Goal: Transaction & Acquisition: Register for event/course

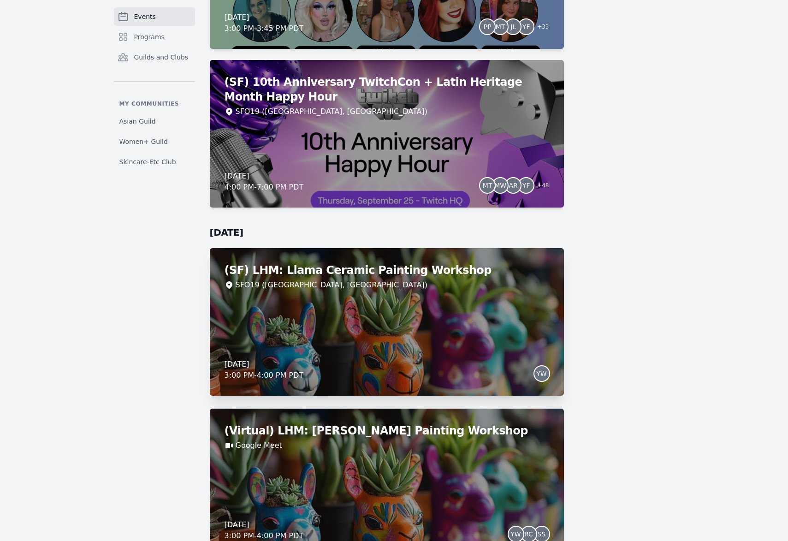
scroll to position [2733, 0]
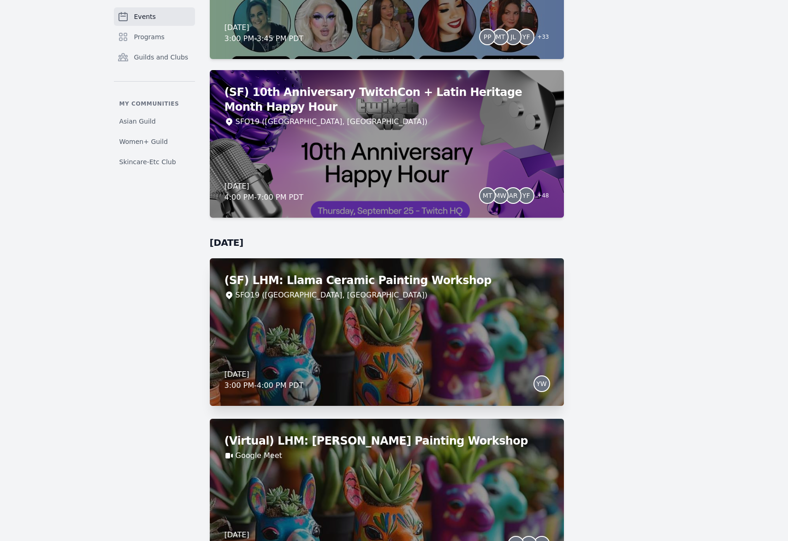
click at [388, 342] on div "(SF) LHM: Llama Ceramic Painting Workshop SFO19 ([GEOGRAPHIC_DATA], [GEOGRAPHIC…" at bounding box center [387, 331] width 354 height 147
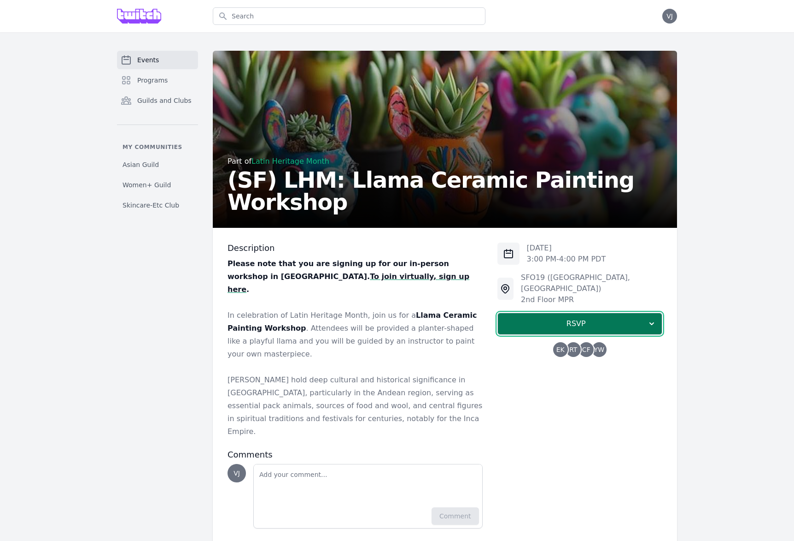
click at [528, 312] on button "RSVP" at bounding box center [580, 323] width 165 height 22
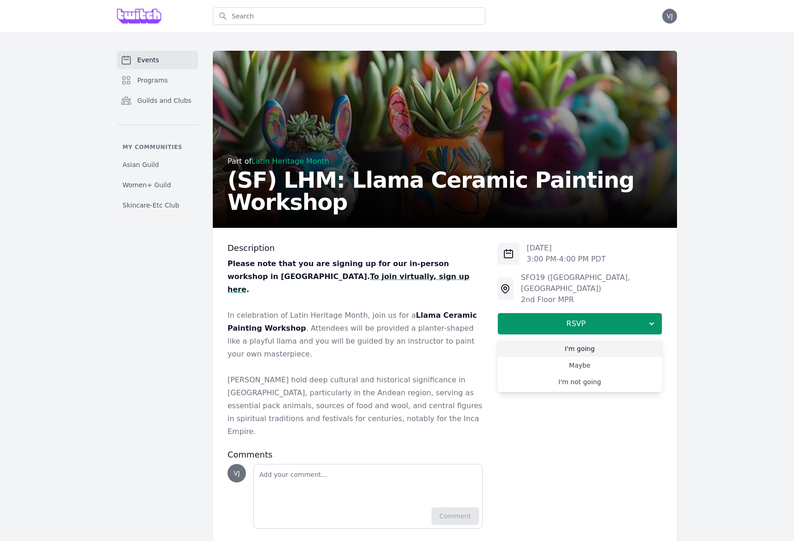
click at [535, 340] on link "I'm going" at bounding box center [580, 348] width 165 height 17
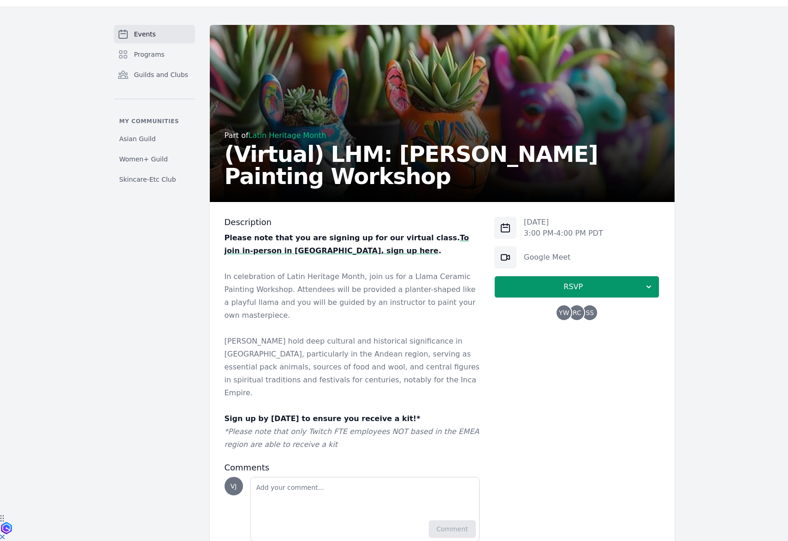
scroll to position [34, 0]
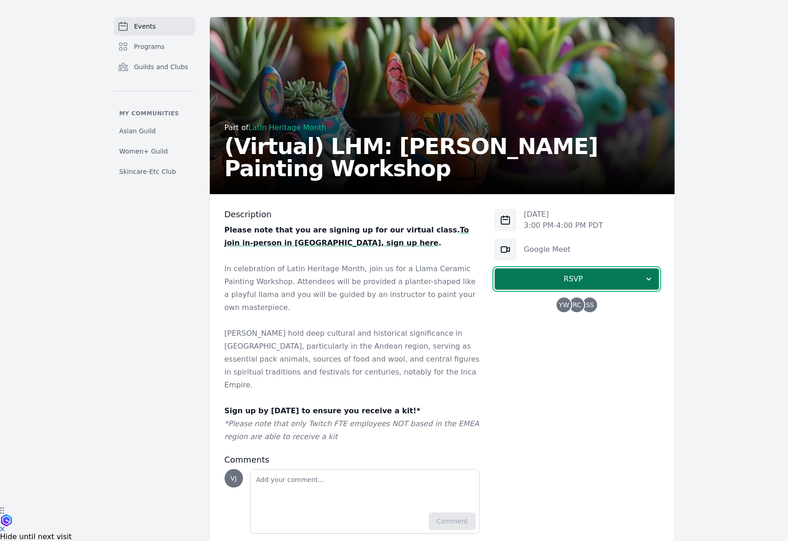
click at [569, 278] on span "RSVP" at bounding box center [573, 278] width 142 height 11
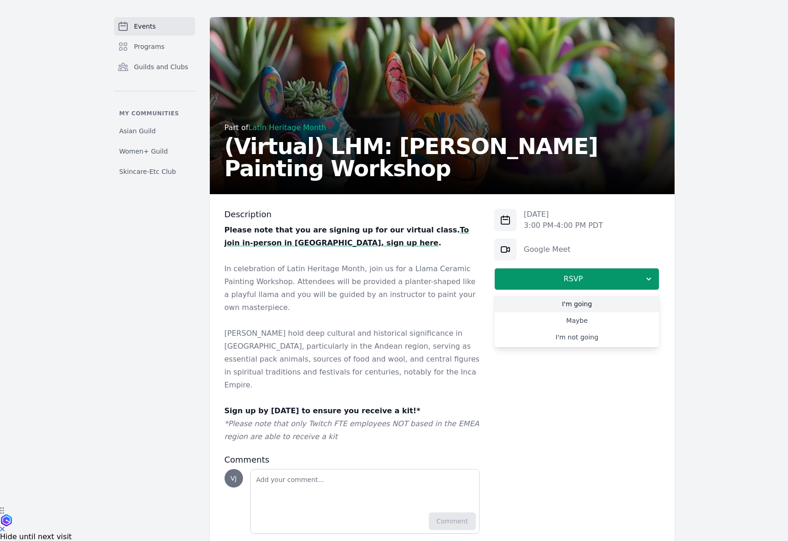
click at [562, 300] on link "I'm going" at bounding box center [576, 303] width 165 height 17
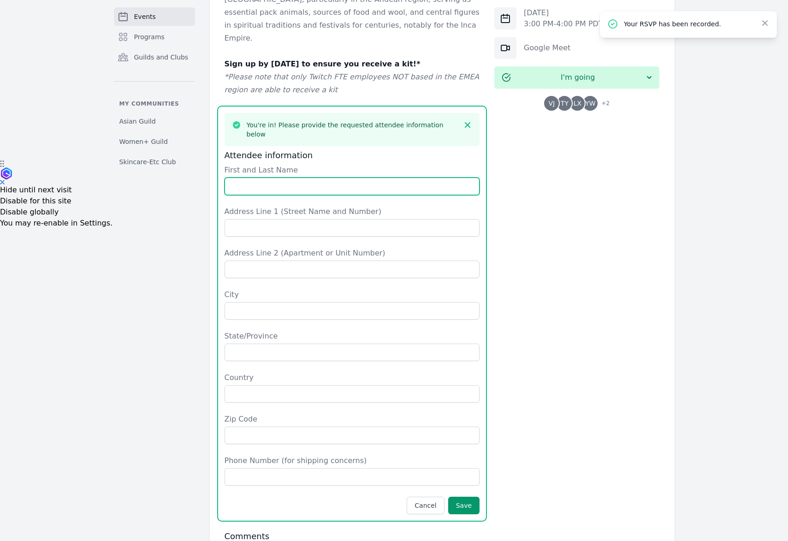
click at [255, 177] on input "First and Last Name" at bounding box center [351, 186] width 255 height 18
type input "Victoria Joh"
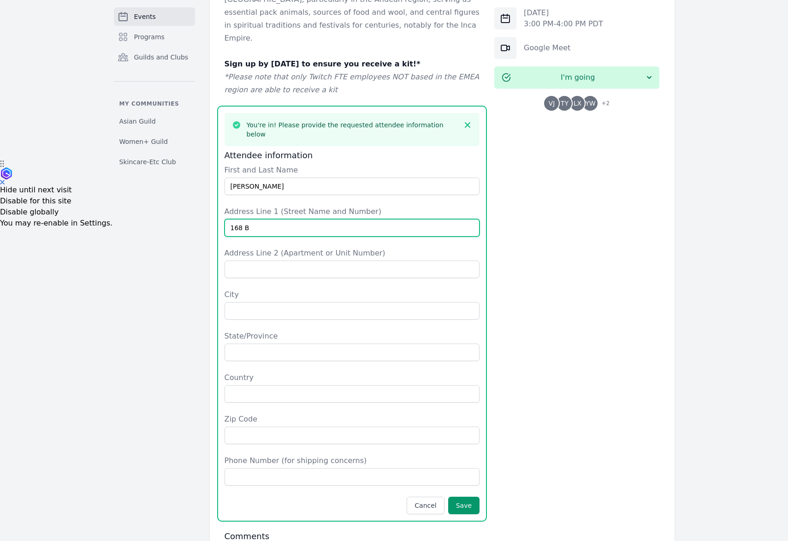
type input "168 Bluxome Street"
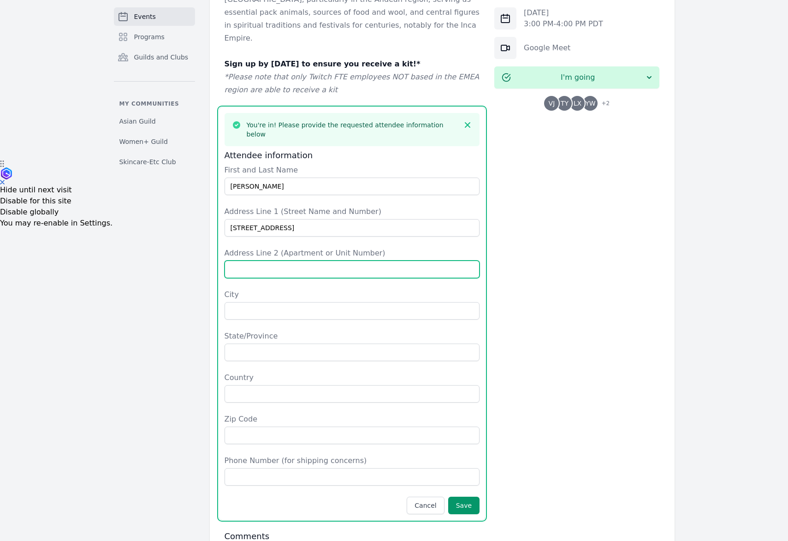
type input "Unit 114"
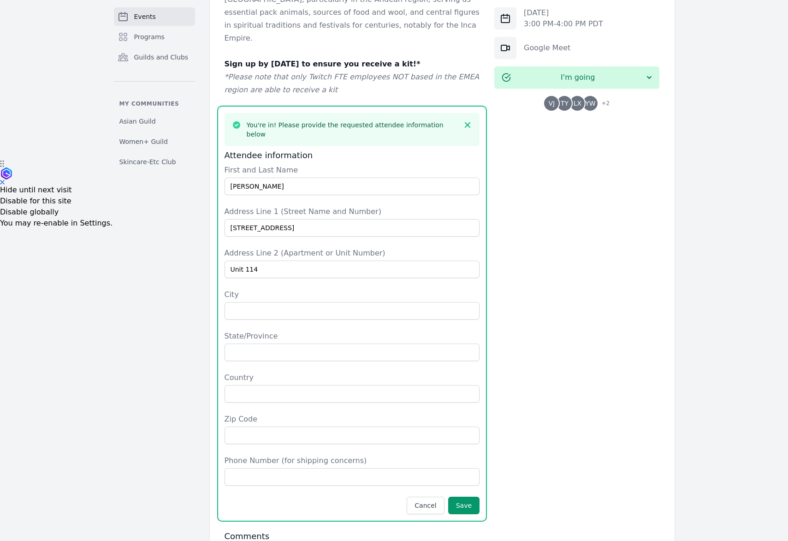
type input "San Francisco"
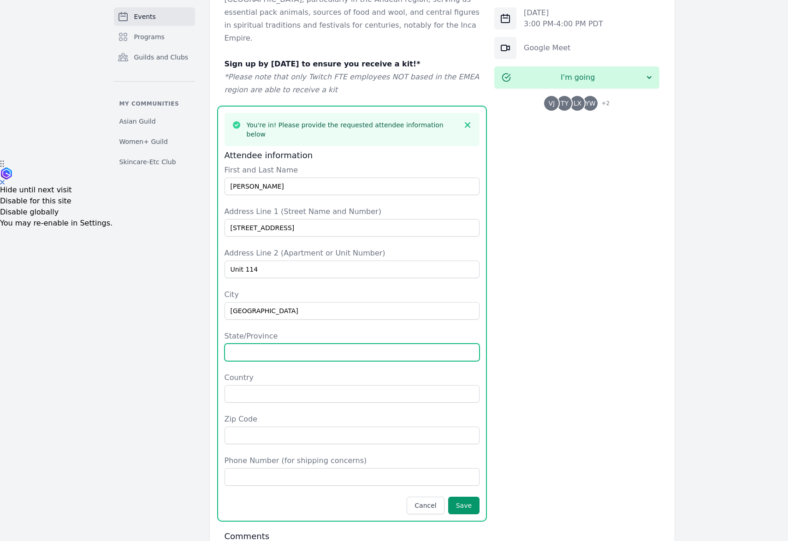
type input "CA"
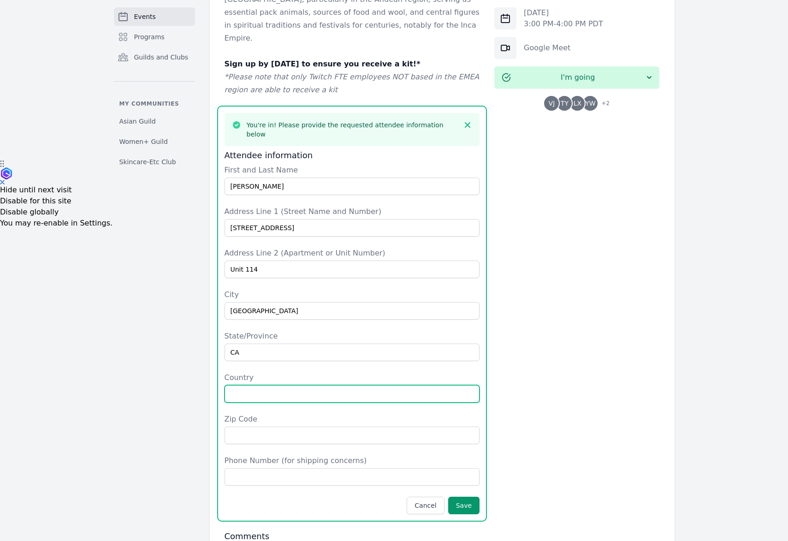
type input "United States"
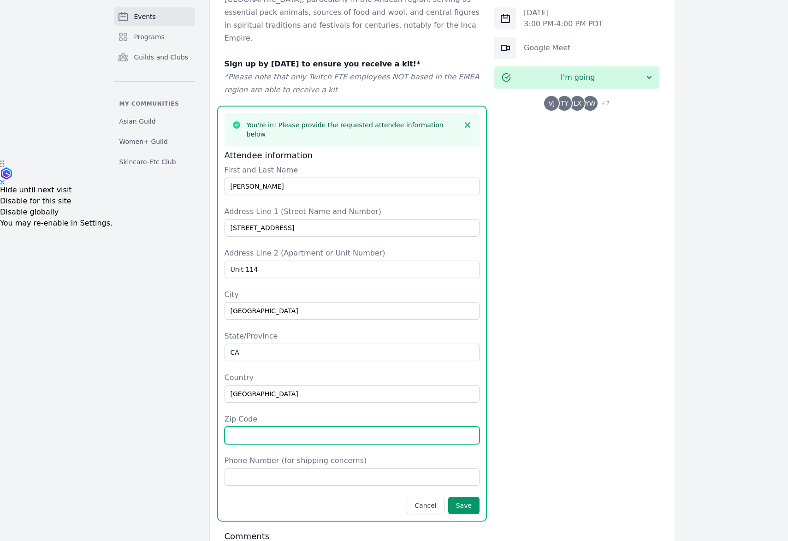
type input "94107"
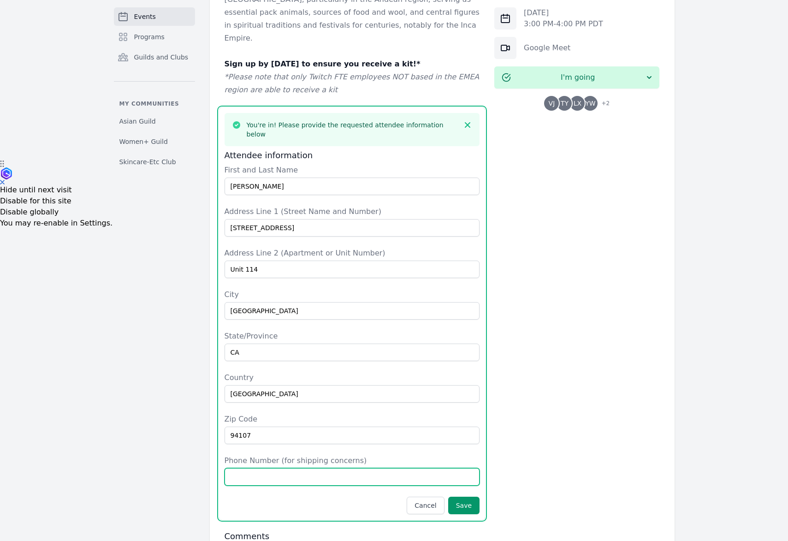
type input "8606050274"
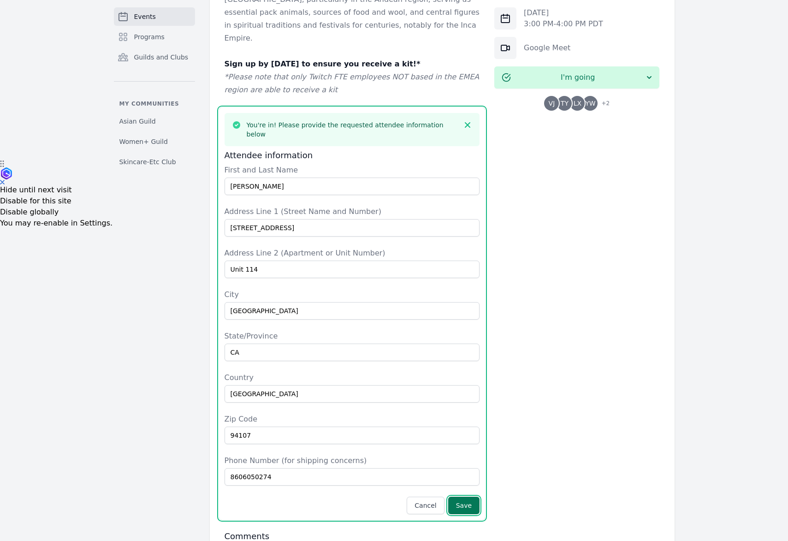
click at [476, 496] on button "Save" at bounding box center [463, 505] width 31 height 18
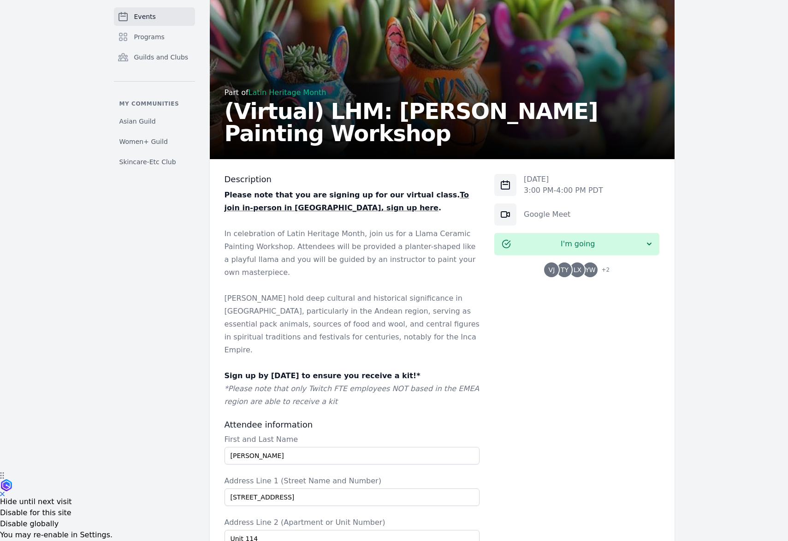
scroll to position [0, 0]
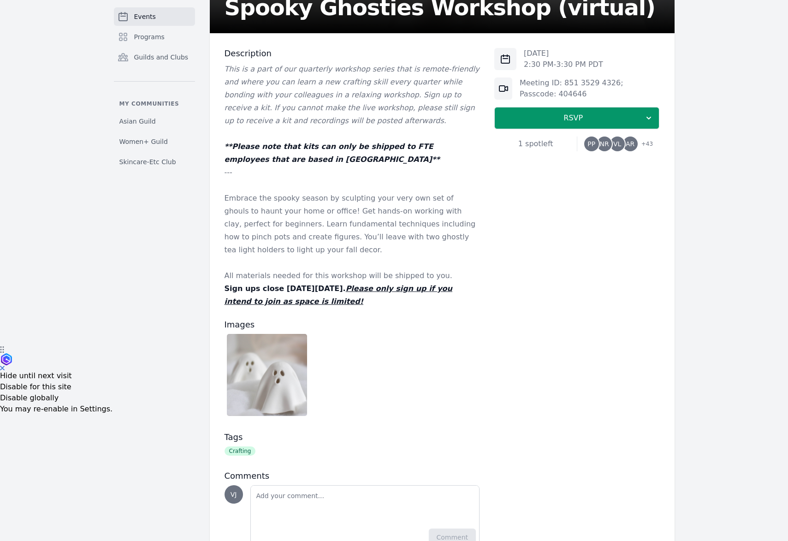
scroll to position [193, 0]
